Goal: Task Accomplishment & Management: Complete application form

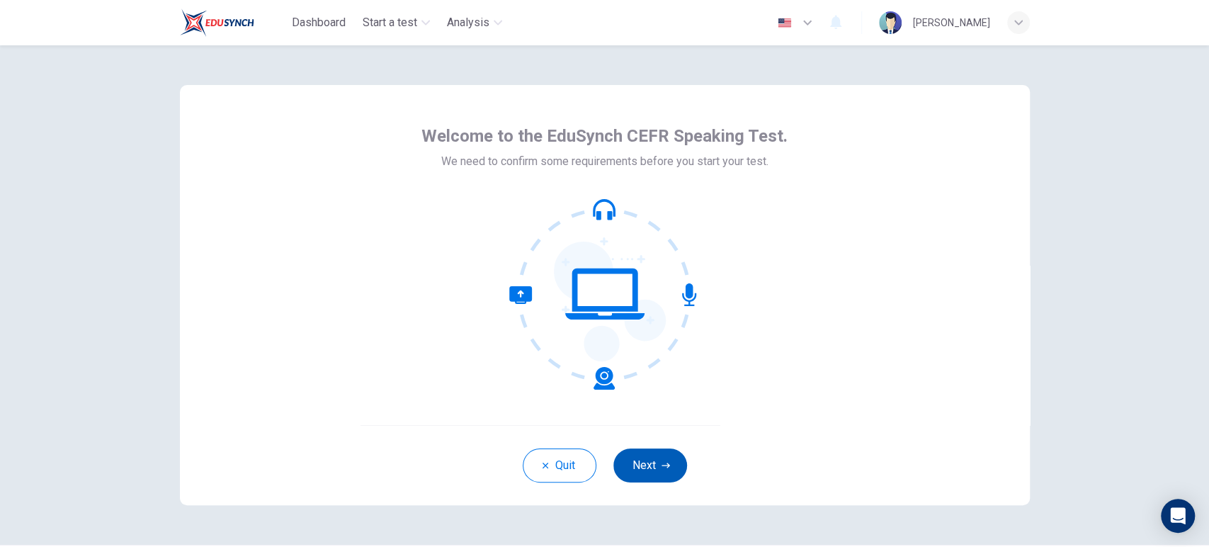
click at [657, 459] on button "Next" at bounding box center [651, 465] width 74 height 34
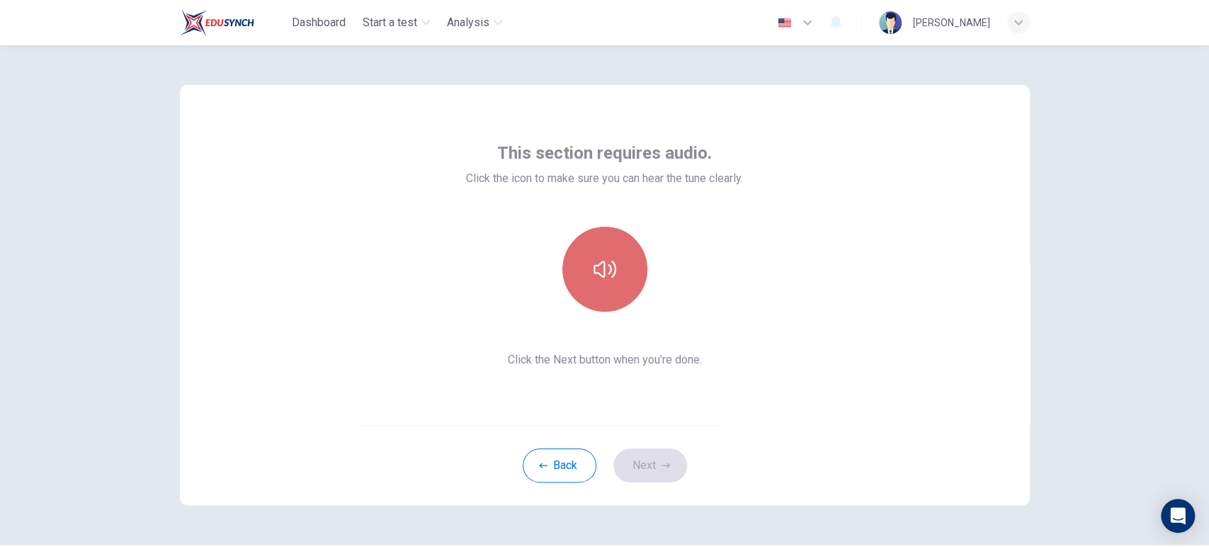
click at [618, 286] on button "button" at bounding box center [605, 269] width 85 height 85
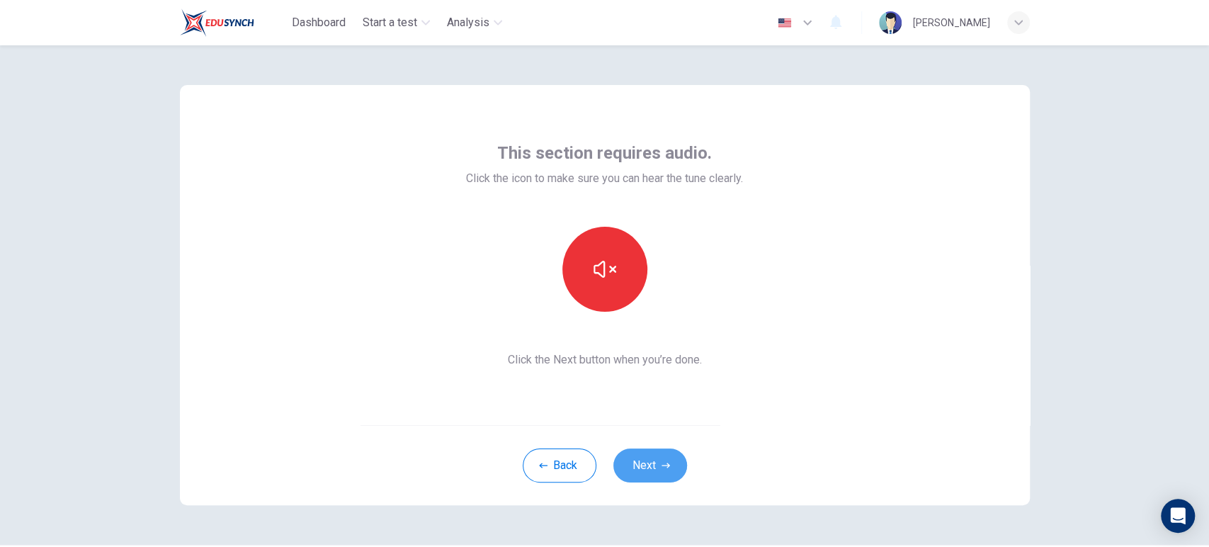
click at [628, 473] on button "Next" at bounding box center [651, 465] width 74 height 34
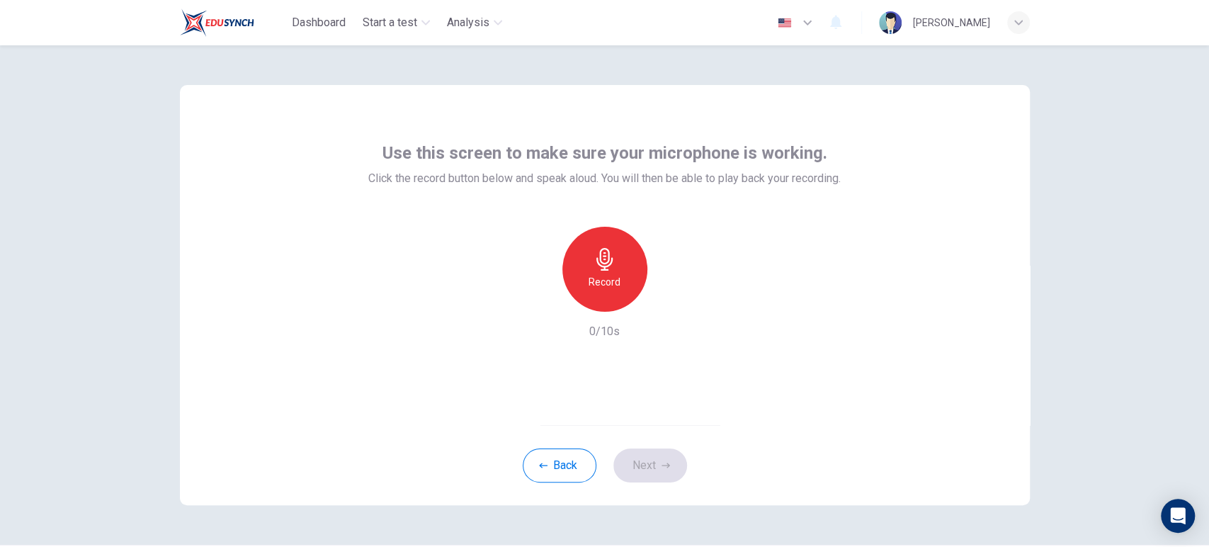
click at [606, 269] on icon "button" at bounding box center [605, 259] width 23 height 23
click at [612, 275] on div "Stop" at bounding box center [605, 269] width 85 height 85
click at [536, 304] on icon "button" at bounding box center [539, 300] width 13 height 13
click at [623, 277] on div "Record" at bounding box center [605, 269] width 85 height 85
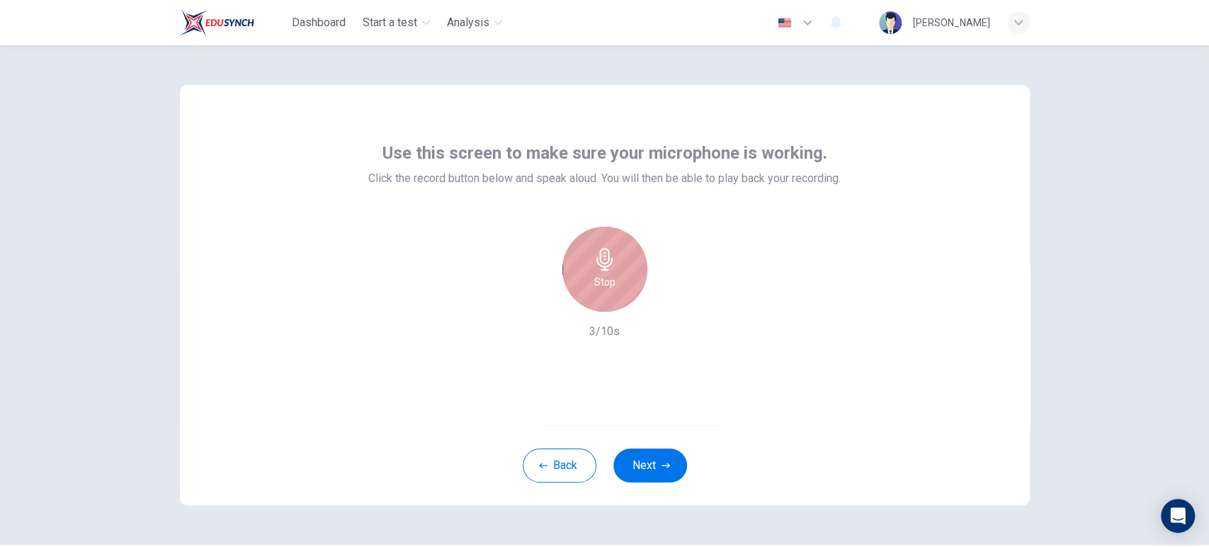
drag, startPoint x: 589, startPoint y: 256, endPoint x: 626, endPoint y: 269, distance: 39.4
click at [594, 256] on icon "button" at bounding box center [605, 259] width 23 height 23
click at [667, 293] on icon "button" at bounding box center [670, 300] width 14 height 14
click at [605, 282] on h6 "Record" at bounding box center [605, 281] width 32 height 17
click at [607, 282] on h6 "Stop" at bounding box center [604, 281] width 21 height 17
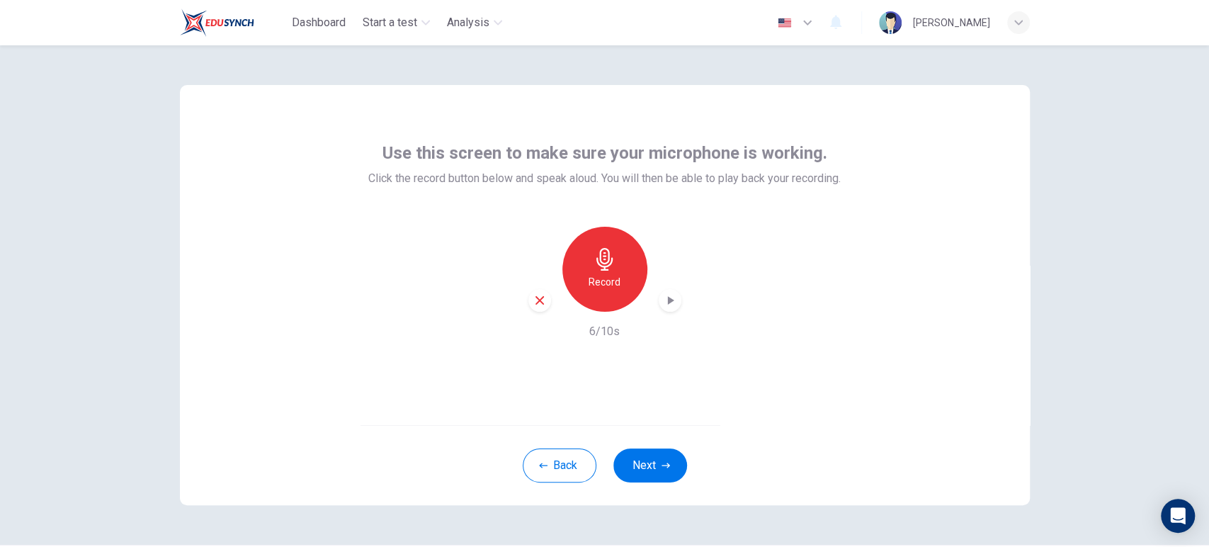
click at [663, 305] on icon "button" at bounding box center [670, 300] width 14 height 14
click at [643, 467] on button "Next" at bounding box center [651, 465] width 74 height 34
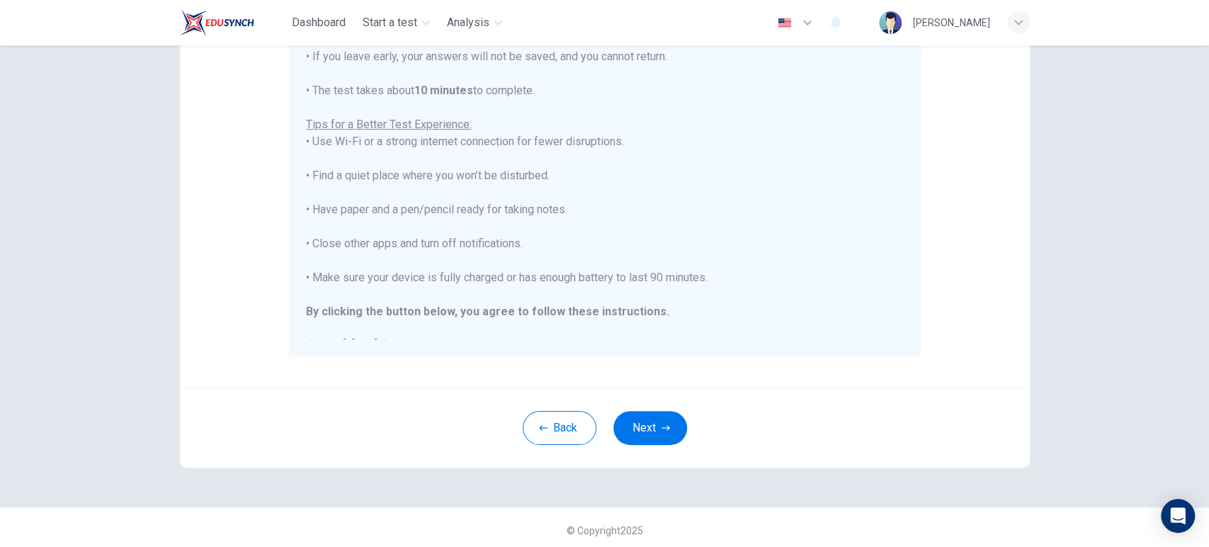
scroll to position [236, 0]
click at [640, 422] on button "Next" at bounding box center [651, 427] width 74 height 34
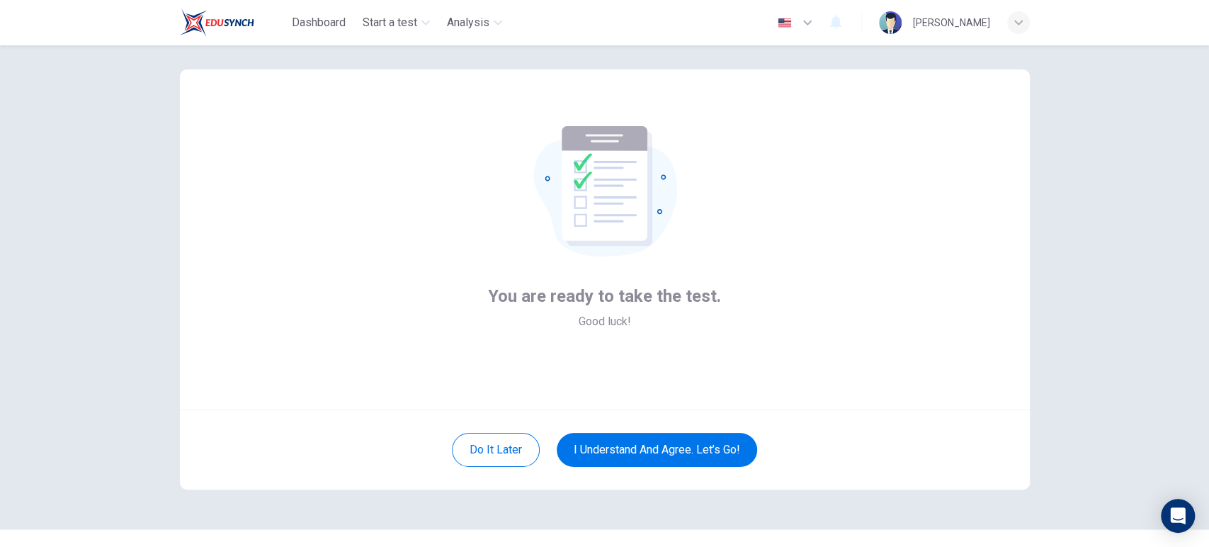
scroll to position [43, 0]
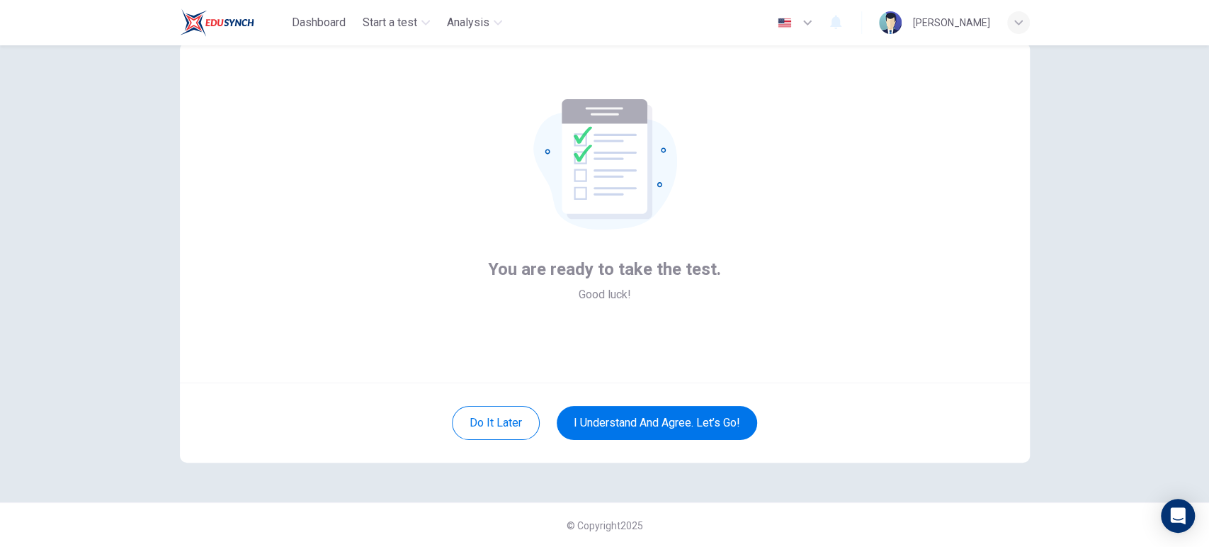
click at [814, 312] on div "You are ready to take the test. Good luck!" at bounding box center [605, 213] width 850 height 340
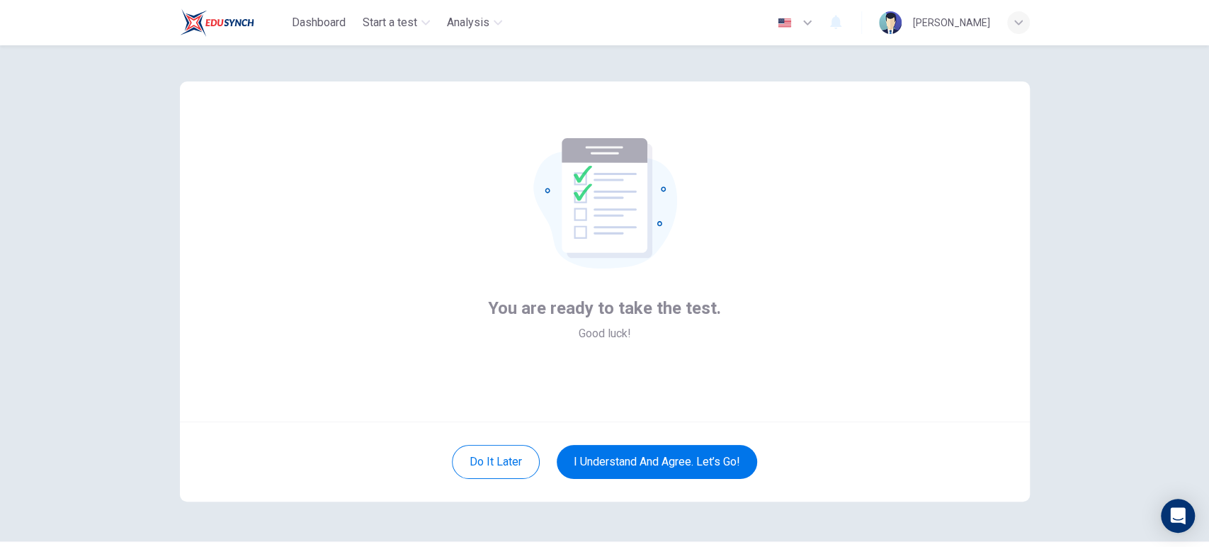
scroll to position [0, 0]
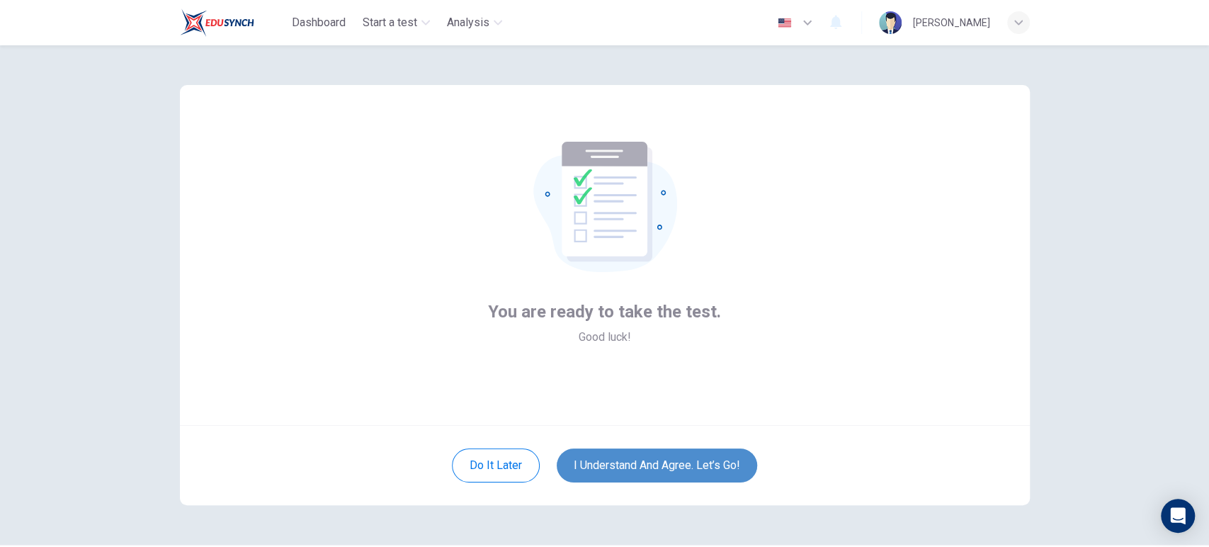
click at [673, 456] on button "I understand and agree. Let’s go!" at bounding box center [657, 465] width 200 height 34
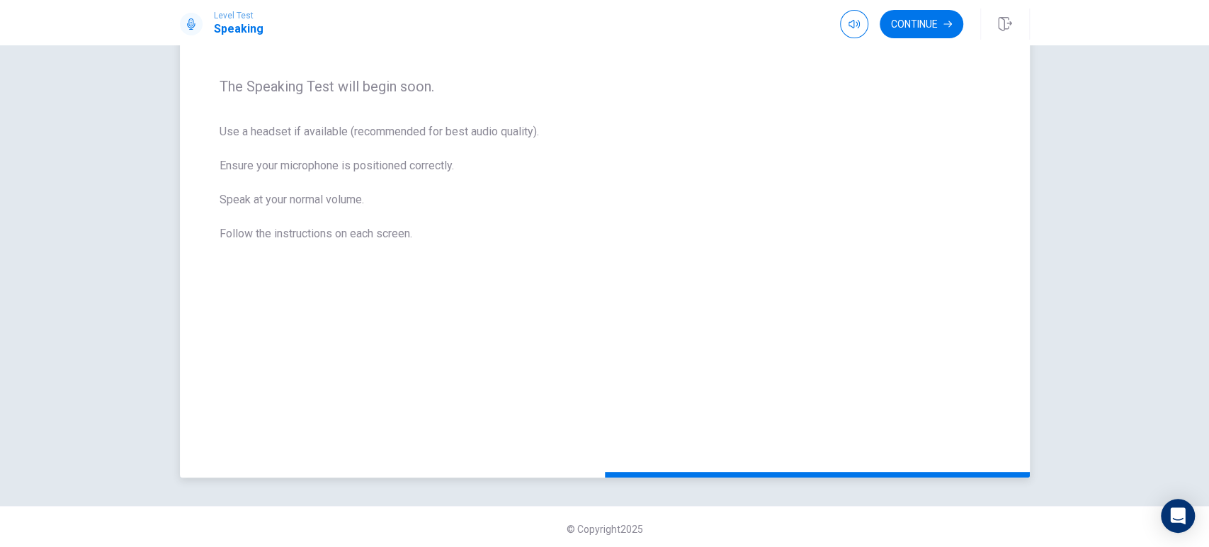
scroll to position [217, 0]
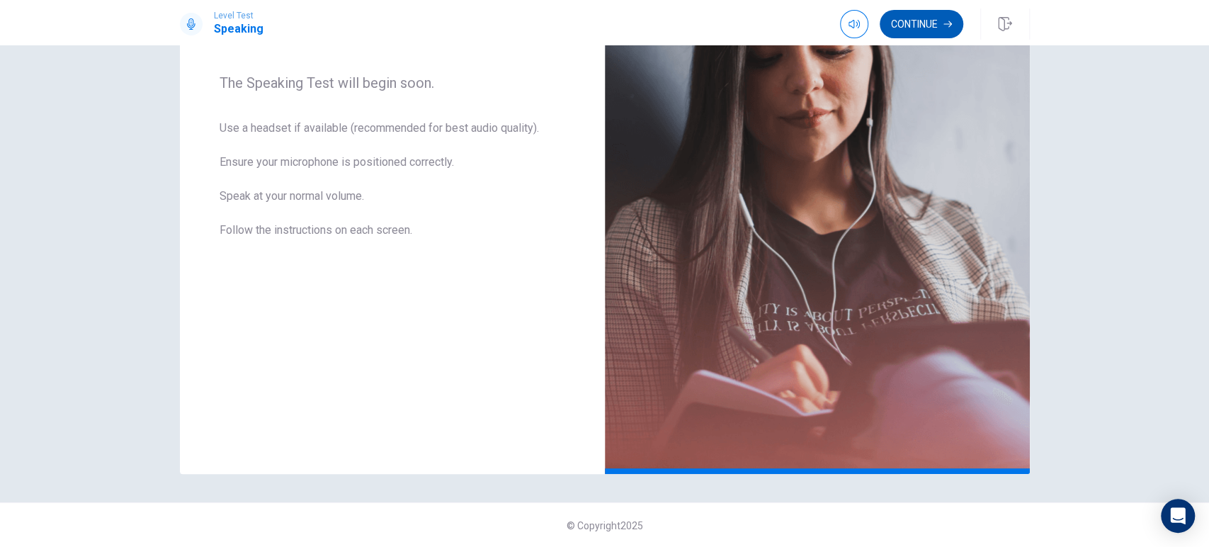
click at [899, 21] on button "Continue" at bounding box center [922, 24] width 84 height 28
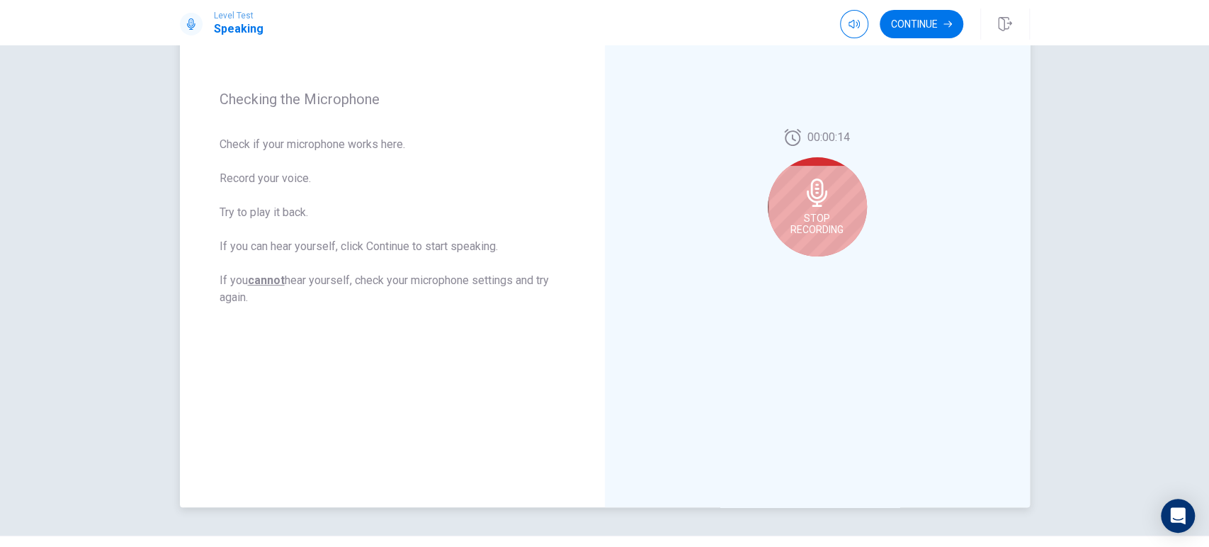
scroll to position [139, 0]
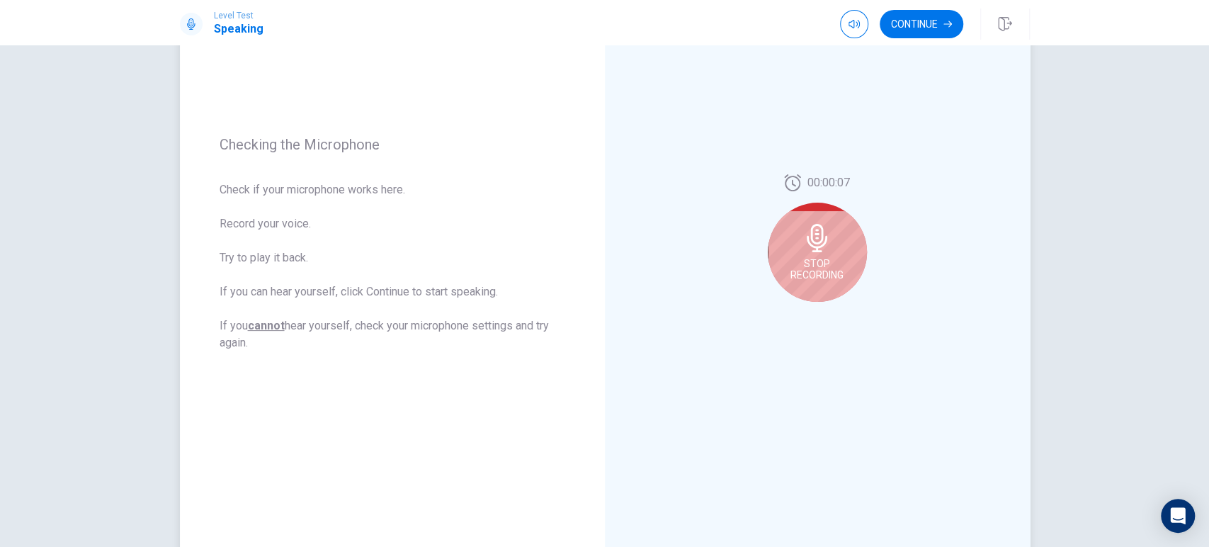
click at [797, 238] on div "Stop Recording" at bounding box center [817, 252] width 99 height 99
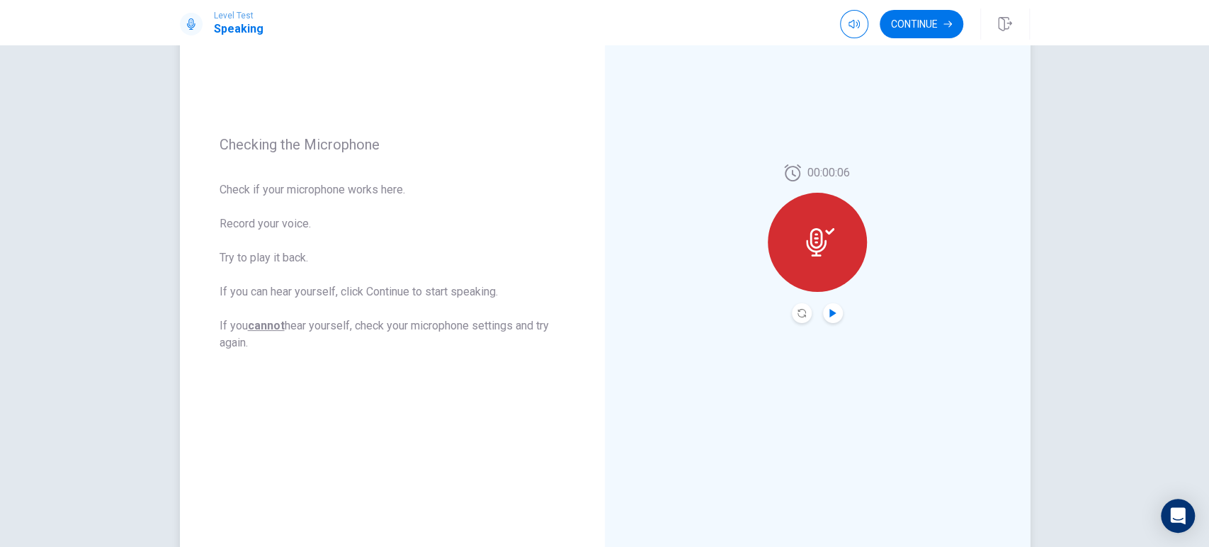
click at [830, 310] on icon "Play Audio" at bounding box center [833, 313] width 6 height 9
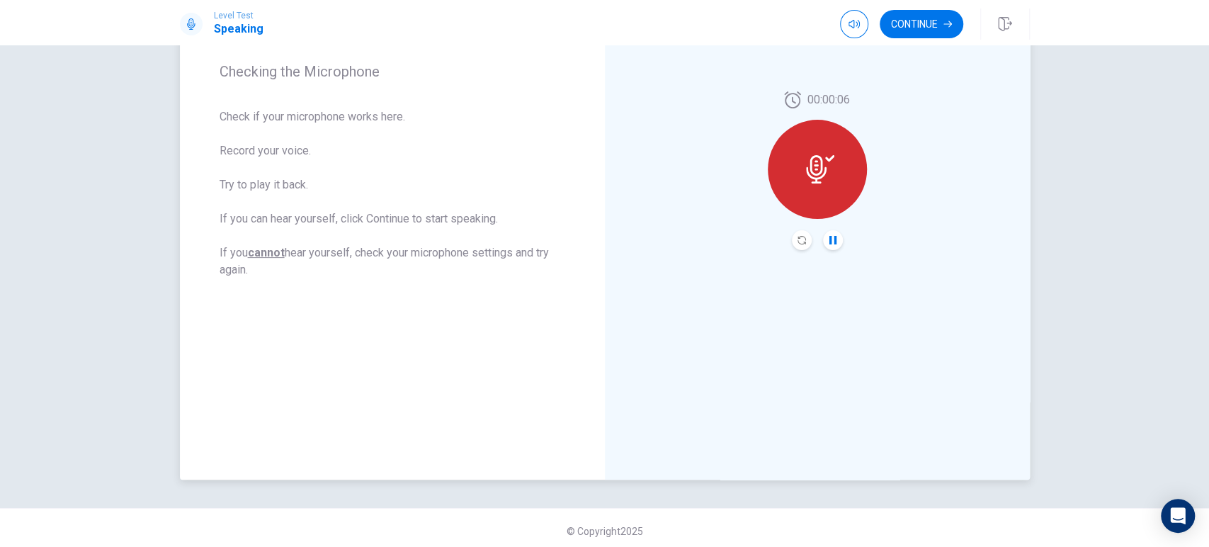
scroll to position [217, 0]
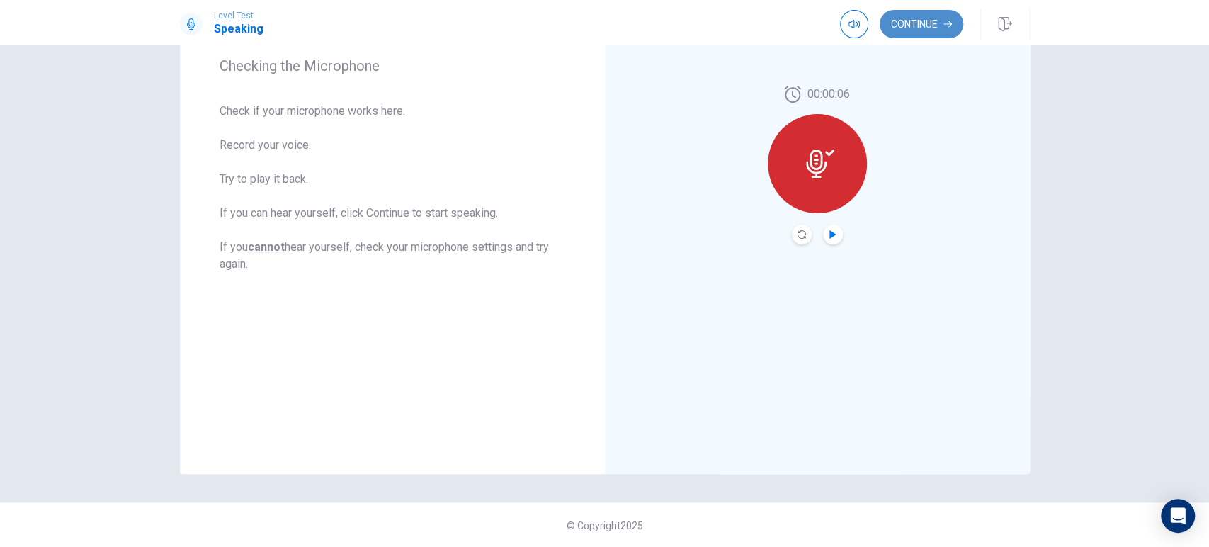
click at [920, 29] on button "Continue" at bounding box center [922, 24] width 84 height 28
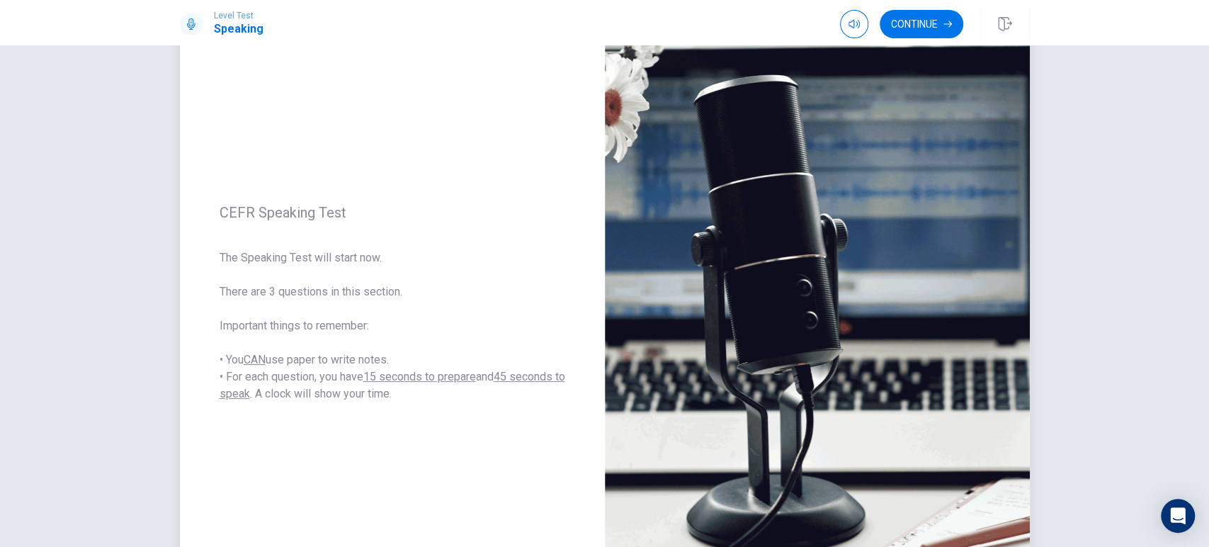
scroll to position [60, 0]
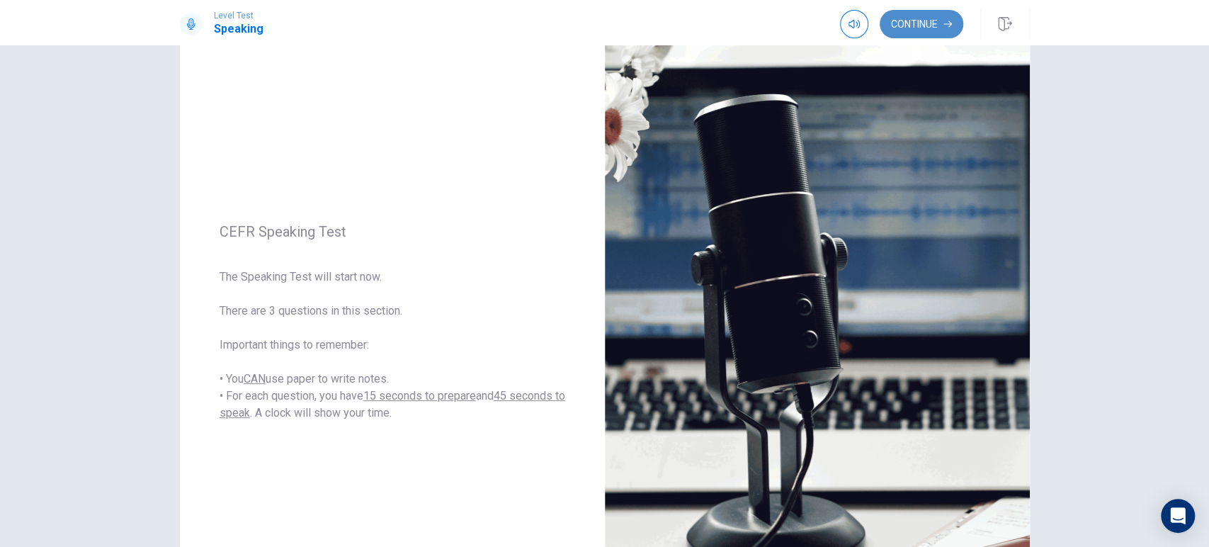
click at [932, 30] on button "Continue" at bounding box center [922, 24] width 84 height 28
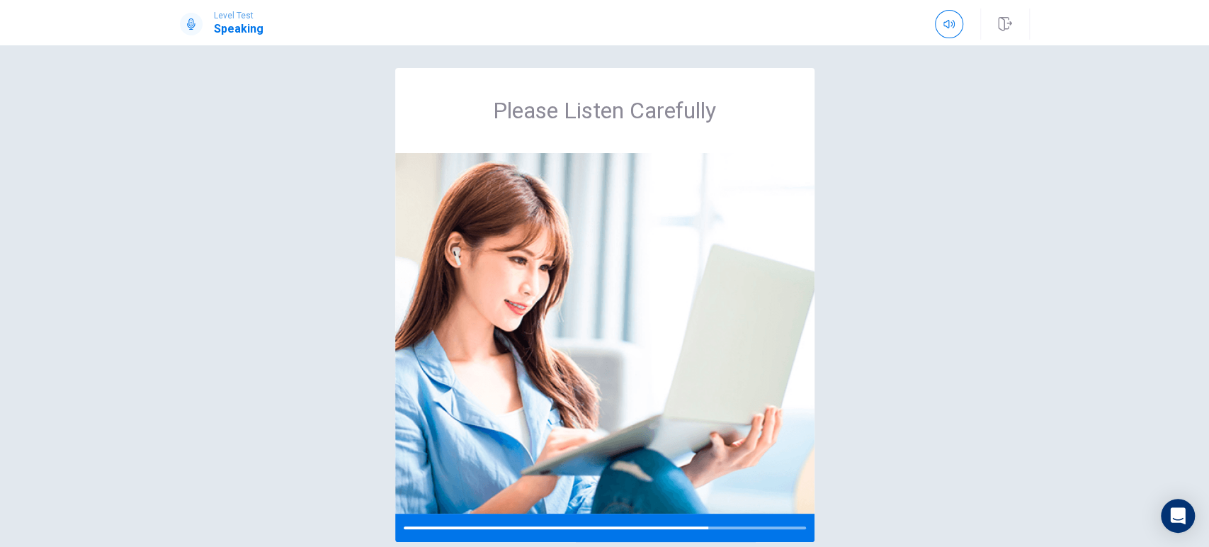
scroll to position [0, 0]
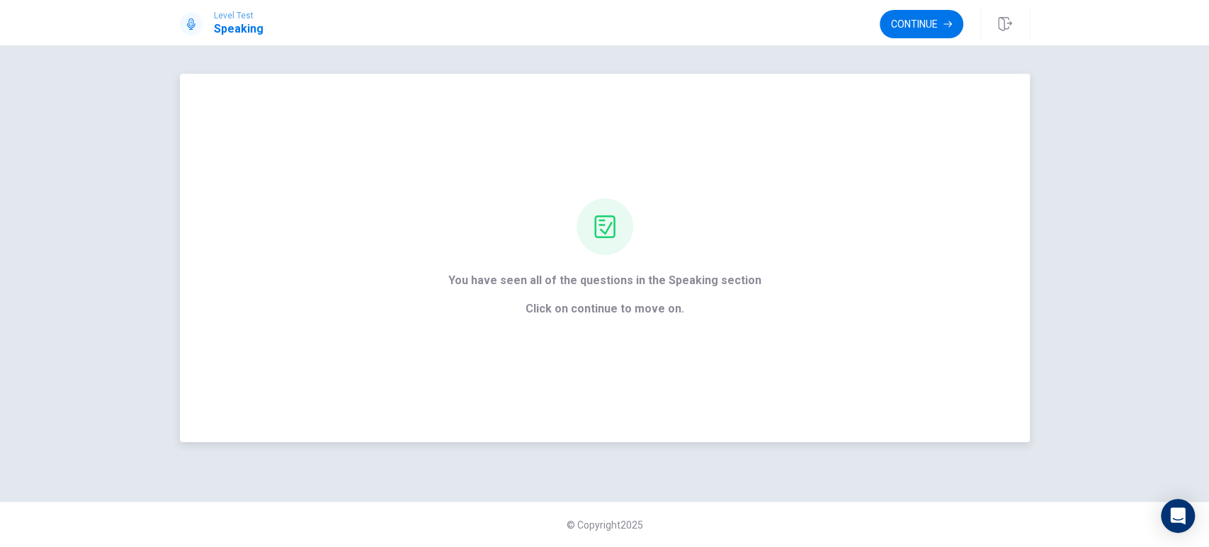
click at [882, 237] on div "You have seen all of the questions in the Speaking section Click on continue to…" at bounding box center [605, 258] width 850 height 368
click at [901, 37] on button "Continue" at bounding box center [922, 24] width 84 height 28
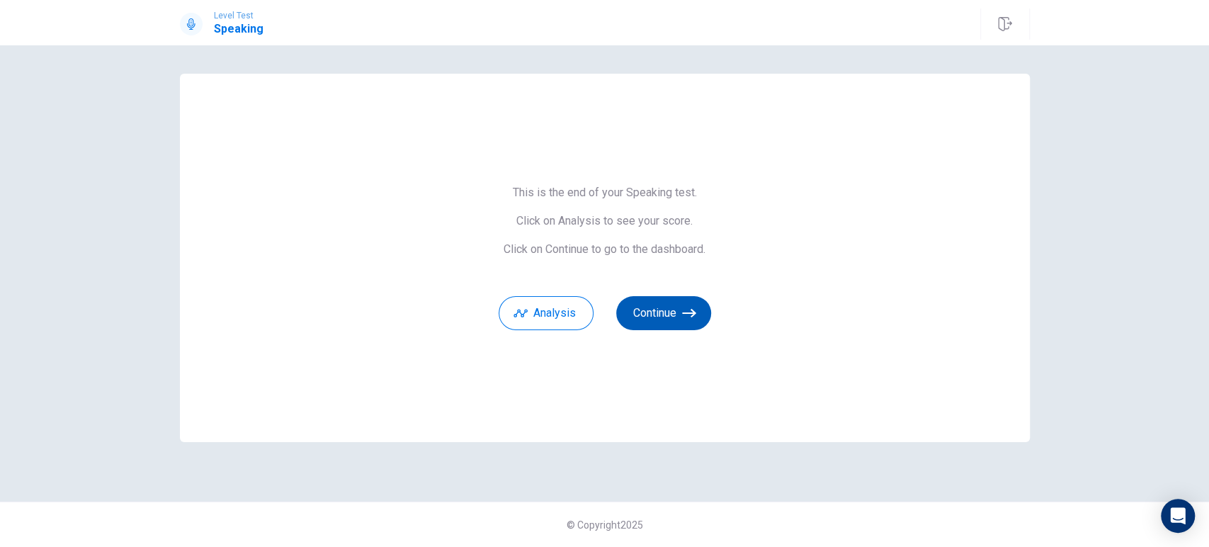
click at [689, 324] on button "Continue" at bounding box center [663, 313] width 95 height 34
